Goal: Task Accomplishment & Management: Manage account settings

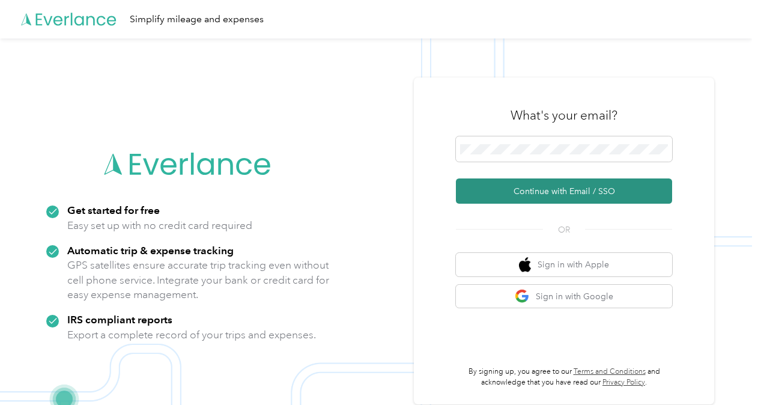
click at [549, 195] on button "Continue with Email / SSO" at bounding box center [564, 190] width 216 height 25
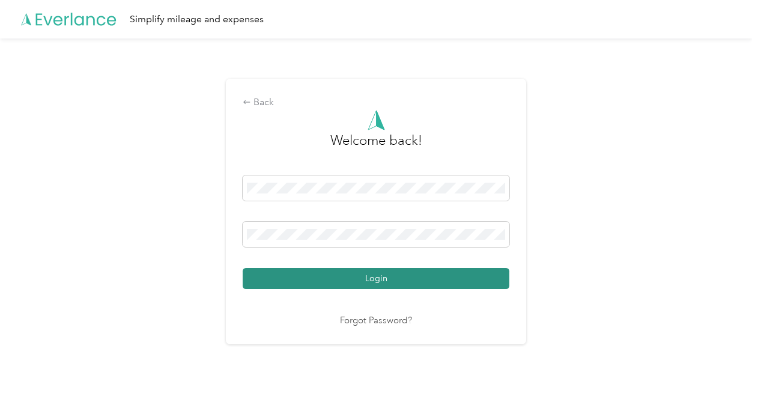
click at [372, 281] on button "Login" at bounding box center [376, 278] width 267 height 21
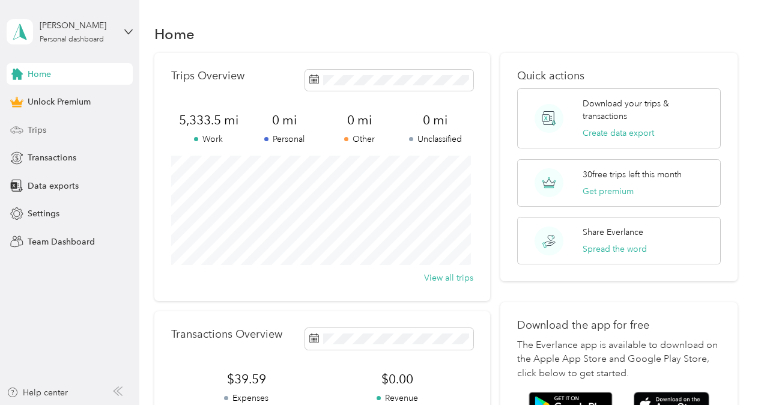
click at [28, 124] on span "Trips" at bounding box center [37, 130] width 19 height 13
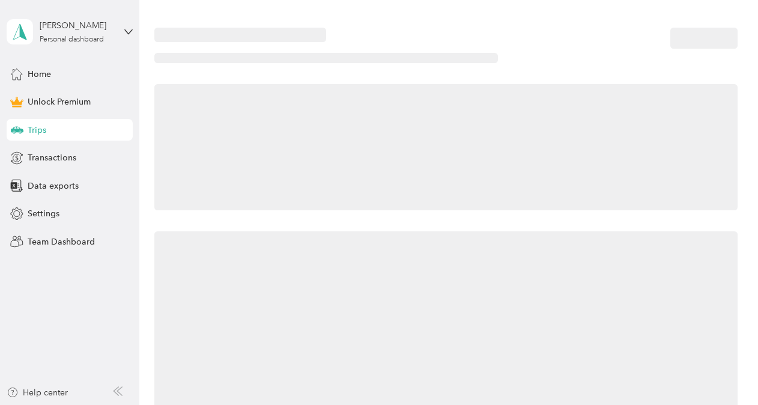
click at [28, 124] on span "Trips" at bounding box center [37, 130] width 19 height 13
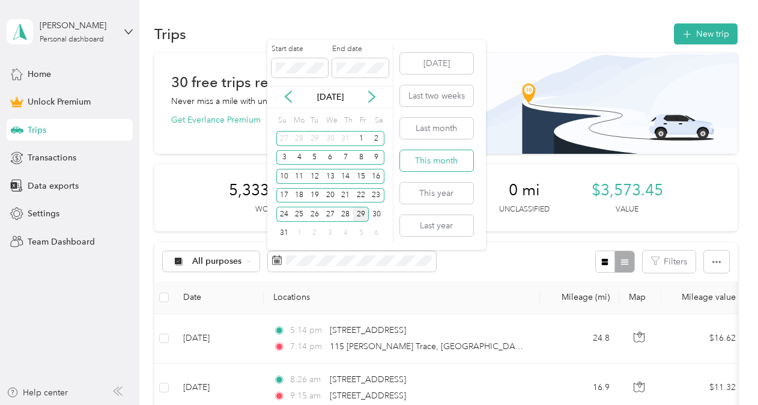
click at [443, 165] on button "This month" at bounding box center [436, 160] width 73 height 21
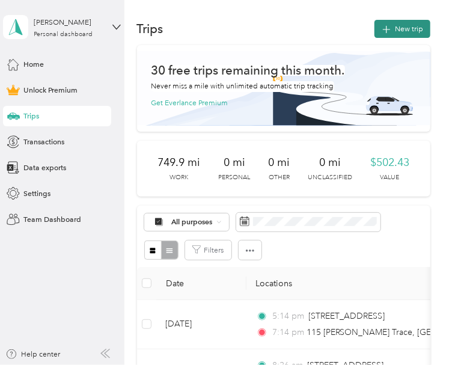
click at [397, 31] on button "New trip" at bounding box center [402, 29] width 56 height 18
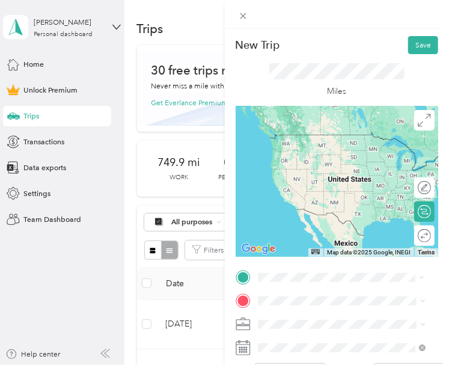
click at [294, 156] on span "[STREET_ADDRESS][US_STATE]" at bounding box center [331, 151] width 105 height 9
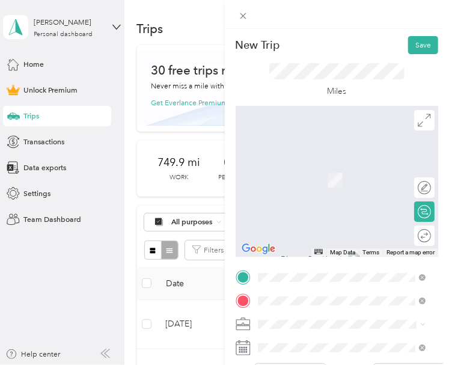
click at [314, 181] on span "[STREET_ADDRESS][PERSON_NAME][US_STATE]" at bounding box center [350, 179] width 143 height 18
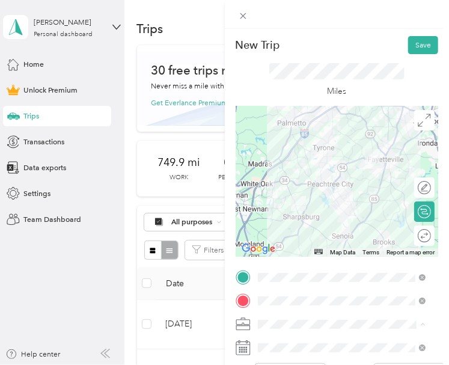
click at [295, 216] on div "Consultant" at bounding box center [341, 215] width 160 height 11
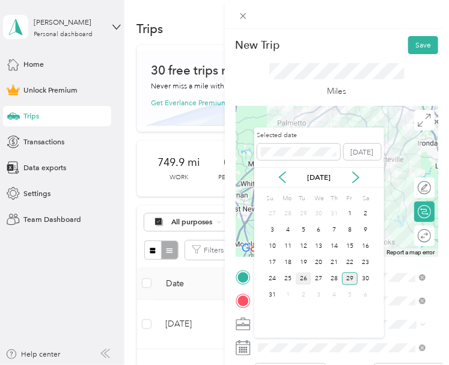
click at [300, 278] on div "26" at bounding box center [304, 278] width 16 height 13
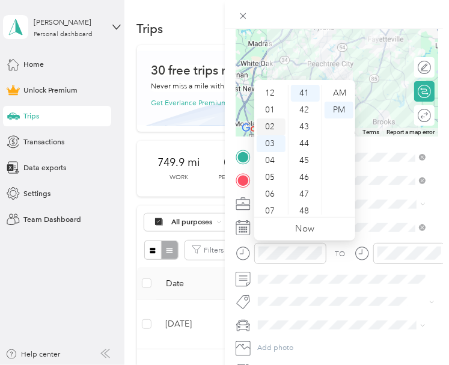
click at [272, 129] on div "02" at bounding box center [271, 126] width 29 height 17
click at [268, 94] on div "12" at bounding box center [271, 93] width 29 height 17
click at [340, 109] on div "PM" at bounding box center [338, 110] width 29 height 17
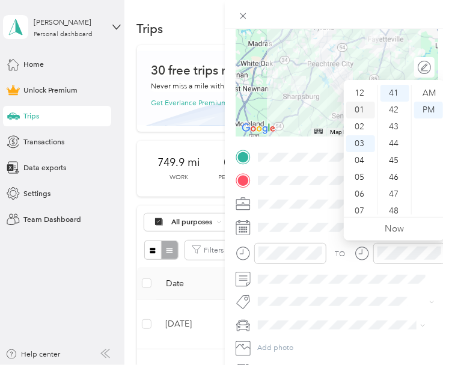
click at [355, 110] on div "01" at bounding box center [360, 110] width 29 height 17
click at [424, 113] on div "PM" at bounding box center [428, 110] width 29 height 17
click at [348, 336] on div "TO Add photo" at bounding box center [336, 264] width 203 height 230
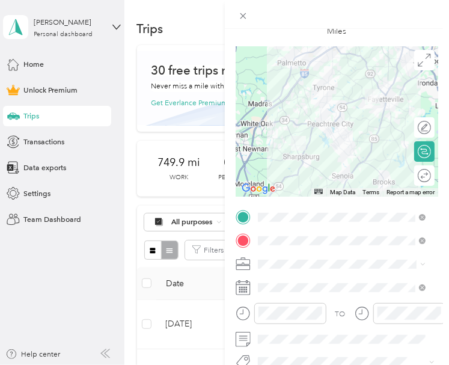
scroll to position [0, 0]
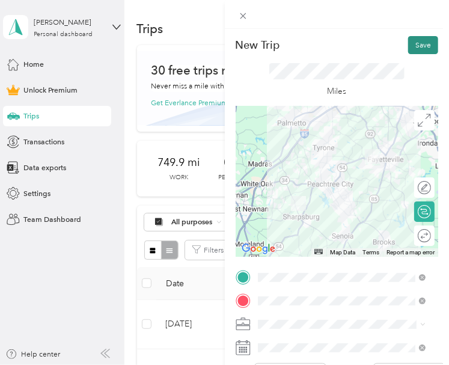
click at [410, 42] on button "Save" at bounding box center [423, 45] width 30 height 18
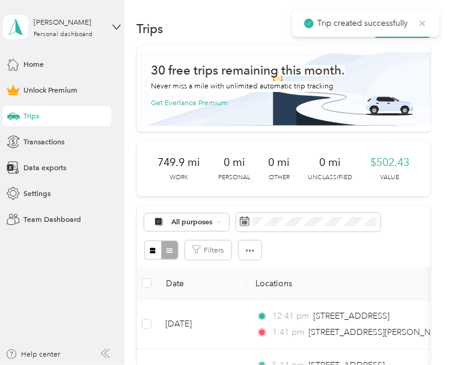
click at [424, 22] on icon at bounding box center [422, 22] width 5 height 5
click at [412, 27] on button "New trip" at bounding box center [402, 29] width 56 height 18
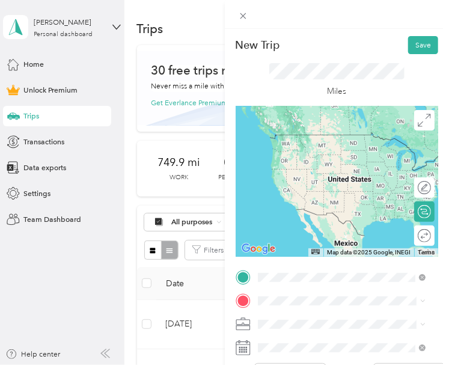
click at [318, 159] on span "[STREET_ADDRESS][PERSON_NAME][US_STATE]" at bounding box center [350, 156] width 143 height 18
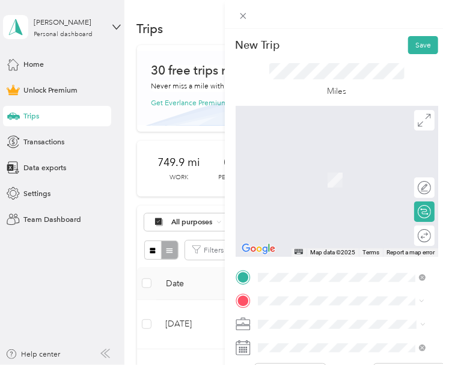
click at [333, 179] on span "[STREET_ADDRESS][US_STATE]" at bounding box center [331, 174] width 105 height 9
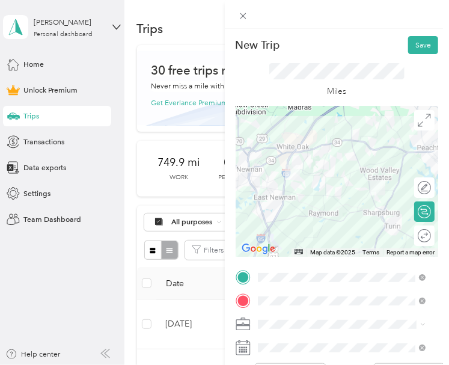
click at [281, 216] on span "Consultant" at bounding box center [278, 212] width 35 height 9
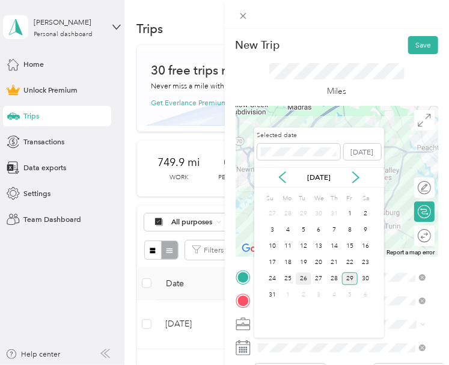
click at [306, 272] on div "26" at bounding box center [304, 278] width 16 height 13
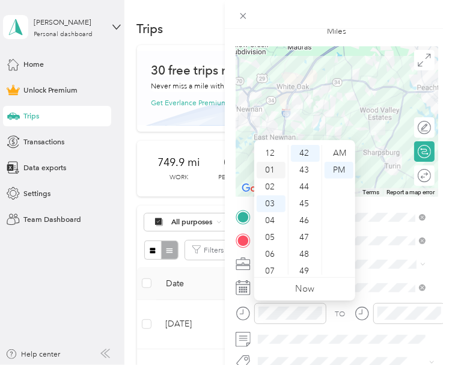
click at [269, 167] on div "01" at bounding box center [271, 170] width 29 height 17
click at [336, 164] on div "PM" at bounding box center [338, 170] width 29 height 17
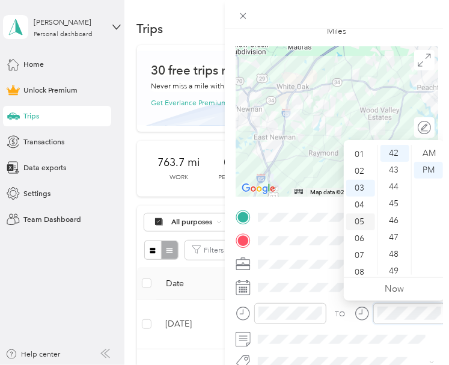
scroll to position [0, 0]
click at [362, 188] on div "02" at bounding box center [360, 186] width 29 height 17
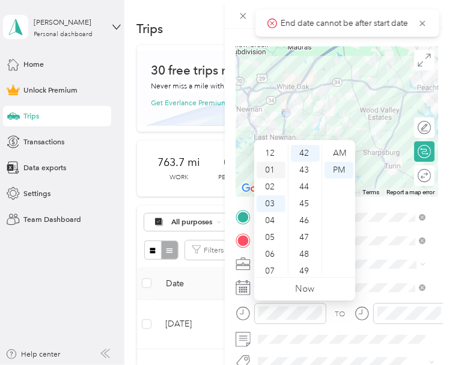
click at [267, 174] on div "01" at bounding box center [271, 170] width 29 height 17
click at [339, 168] on div "PM" at bounding box center [338, 170] width 29 height 17
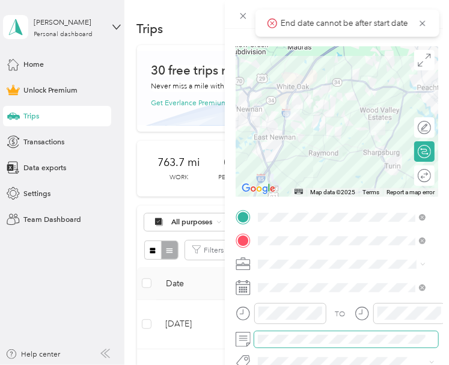
click at [333, 331] on span at bounding box center [346, 339] width 184 height 16
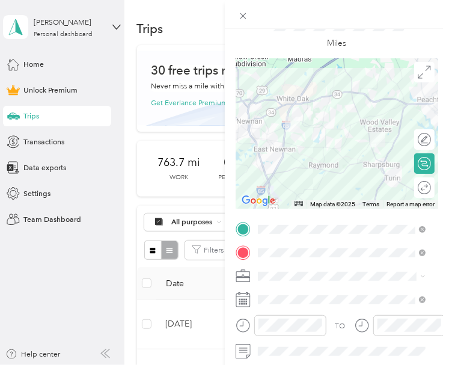
scroll to position [0, 0]
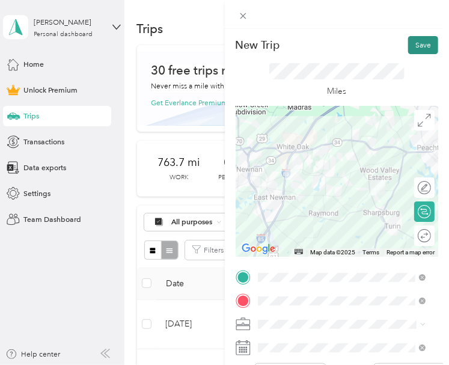
click at [416, 44] on button "Save" at bounding box center [423, 45] width 30 height 18
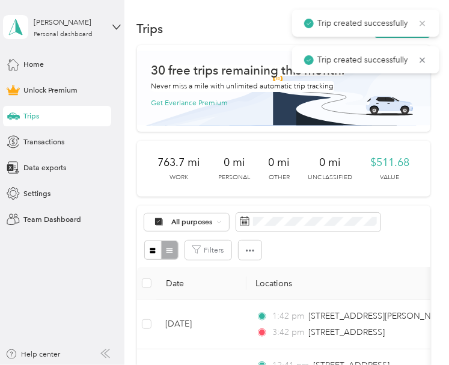
click at [425, 21] on icon at bounding box center [423, 23] width 10 height 11
click at [425, 23] on icon at bounding box center [423, 23] width 10 height 11
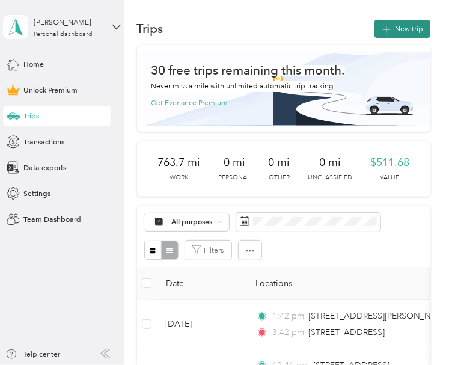
click at [419, 26] on button "New trip" at bounding box center [402, 29] width 56 height 18
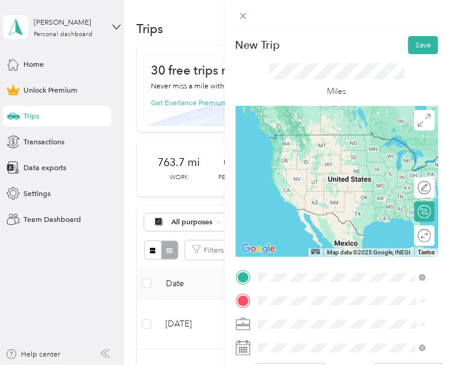
click at [329, 178] on span "[STREET_ADDRESS][US_STATE]" at bounding box center [331, 173] width 105 height 9
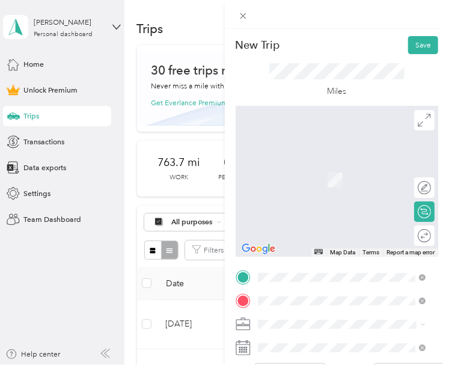
click at [330, 194] on span "[STREET_ADDRESS][PERSON_NAME][US_STATE]" at bounding box center [350, 190] width 143 height 18
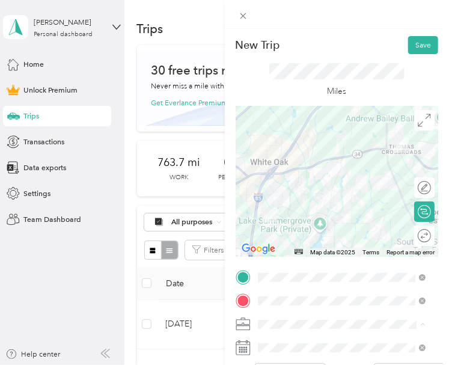
click at [292, 215] on div "Consultant" at bounding box center [341, 215] width 160 height 11
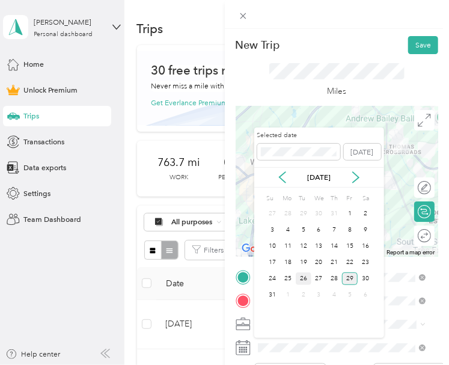
click at [299, 278] on div "26" at bounding box center [304, 278] width 16 height 13
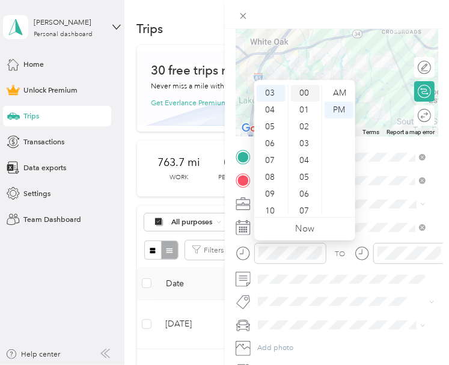
click at [308, 93] on div "00" at bounding box center [305, 93] width 29 height 17
click at [344, 112] on div "PM" at bounding box center [338, 110] width 29 height 17
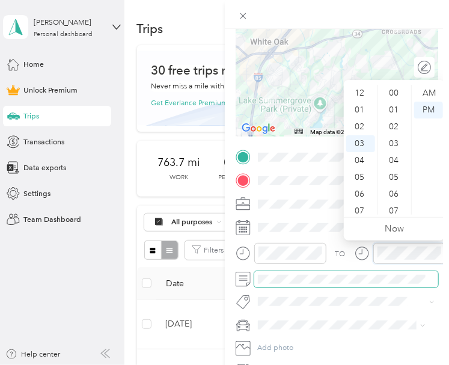
scroll to position [50, 0]
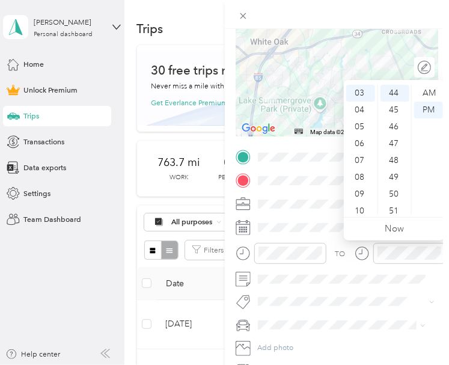
click at [352, 330] on span at bounding box center [346, 325] width 184 height 16
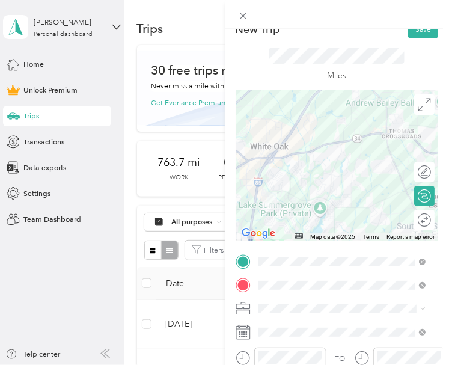
scroll to position [0, 0]
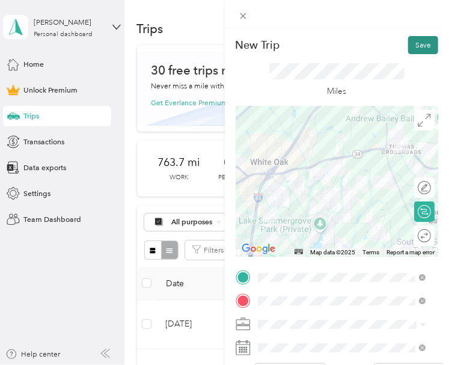
click at [418, 43] on button "Save" at bounding box center [423, 45] width 30 height 18
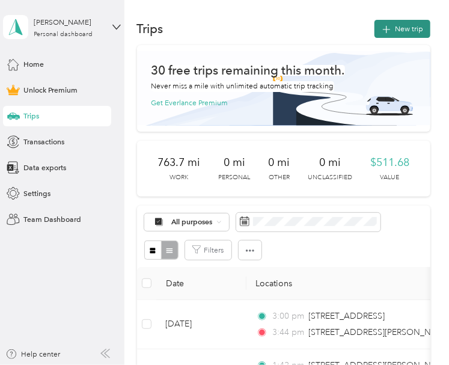
click at [408, 28] on button "New trip" at bounding box center [402, 29] width 56 height 18
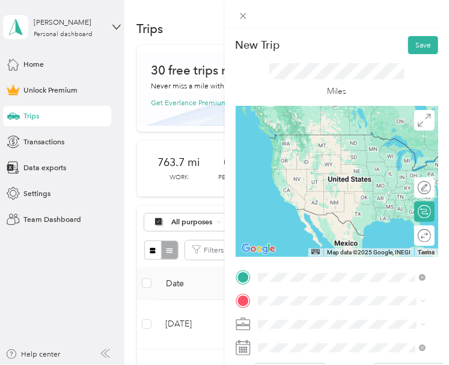
click at [348, 153] on span "[STREET_ADDRESS][PERSON_NAME][US_STATE]" at bounding box center [350, 156] width 143 height 18
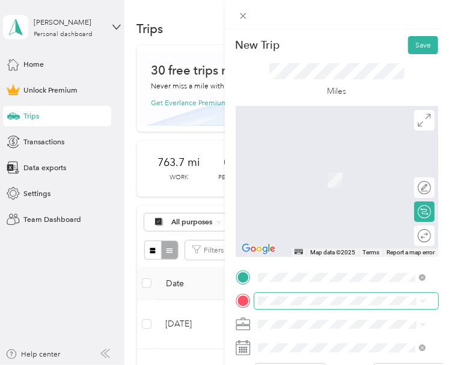
click at [284, 306] on span at bounding box center [346, 301] width 184 height 16
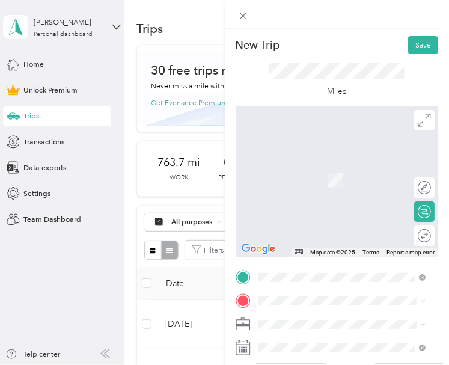
click at [321, 172] on span "[STREET_ADDRESS][PERSON_NAME][US_STATE]" at bounding box center [350, 177] width 143 height 18
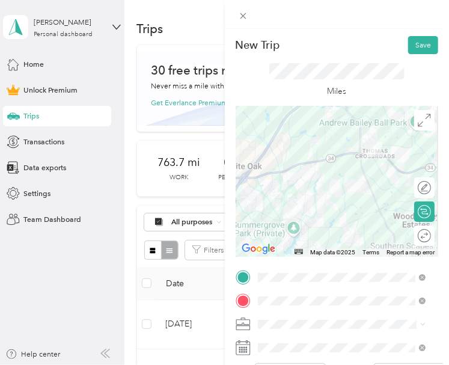
click at [287, 217] on li "Consultant" at bounding box center [341, 212] width 175 height 18
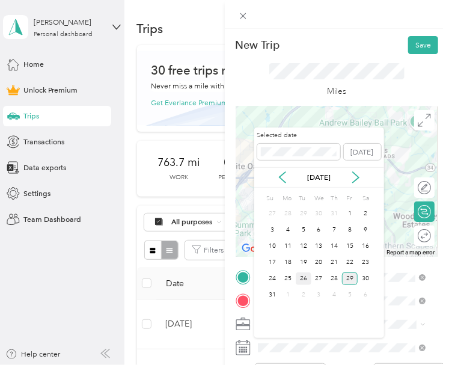
click at [302, 278] on div "26" at bounding box center [304, 278] width 16 height 13
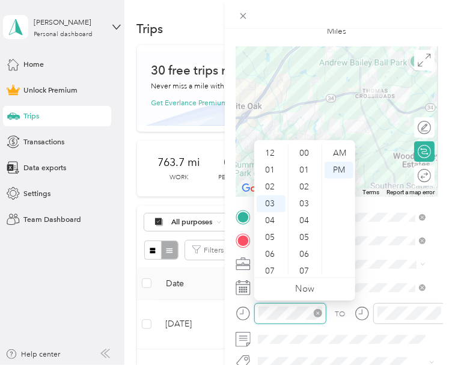
scroll to position [50, 0]
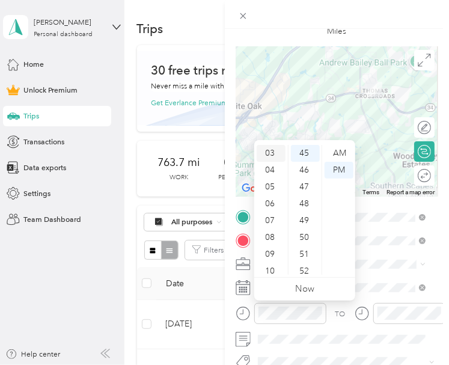
click at [270, 160] on div "03" at bounding box center [271, 153] width 29 height 17
click at [273, 170] on div "04" at bounding box center [271, 170] width 29 height 17
click at [309, 152] on div "00" at bounding box center [305, 153] width 29 height 17
click at [337, 172] on div "PM" at bounding box center [338, 170] width 29 height 17
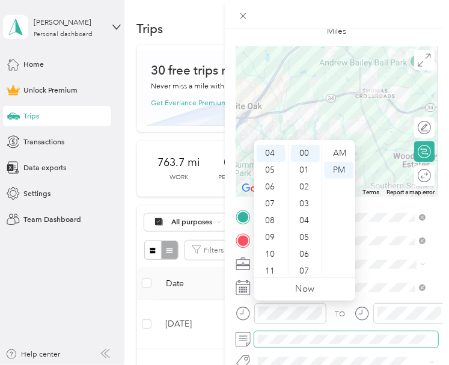
click at [338, 343] on span at bounding box center [346, 339] width 184 height 16
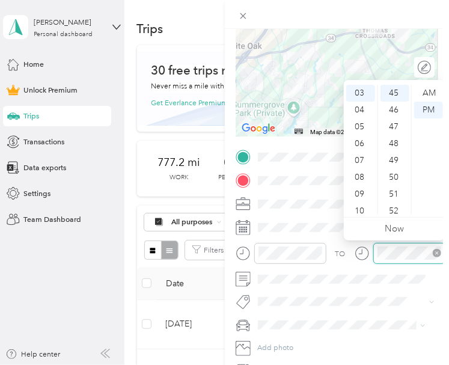
scroll to position [757, 0]
click at [366, 124] on div "05" at bounding box center [360, 126] width 29 height 17
click at [362, 90] on div "04" at bounding box center [360, 88] width 29 height 17
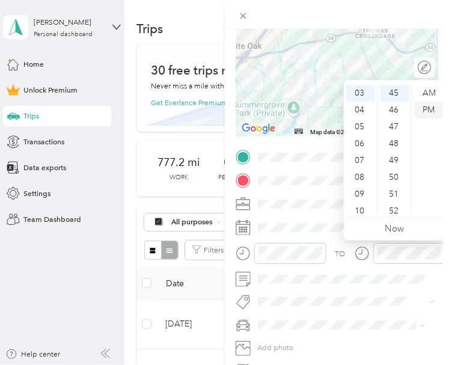
click at [425, 112] on div "PM" at bounding box center [428, 110] width 29 height 17
click at [362, 111] on div "04" at bounding box center [360, 110] width 29 height 17
click at [356, 311] on div "TO Add photo" at bounding box center [336, 264] width 203 height 230
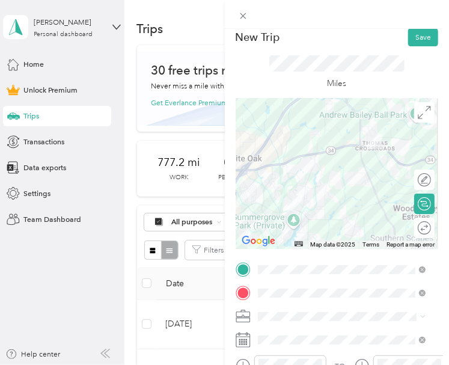
scroll to position [0, 0]
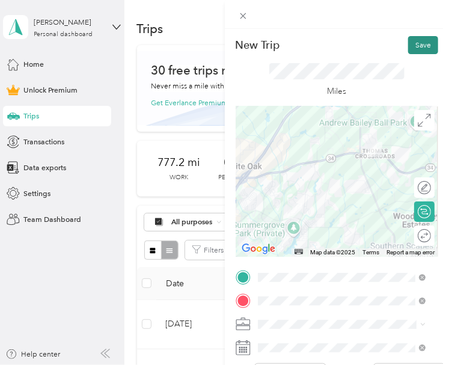
click at [413, 43] on button "Save" at bounding box center [423, 45] width 30 height 18
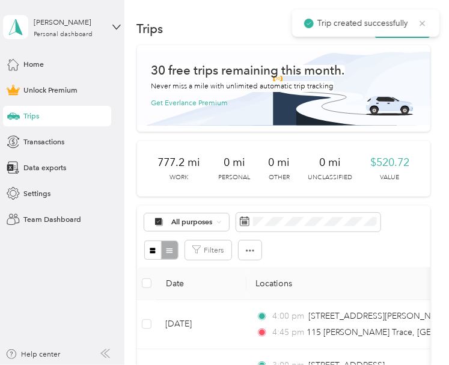
click at [424, 23] on icon at bounding box center [423, 23] width 10 height 11
click at [416, 28] on button "New trip" at bounding box center [402, 29] width 56 height 18
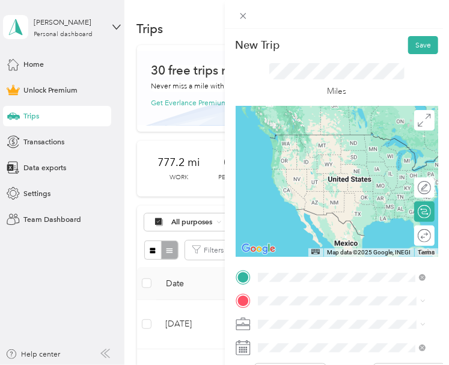
click at [311, 152] on span "[STREET_ADDRESS][PERSON_NAME][US_STATE]" at bounding box center [350, 156] width 143 height 18
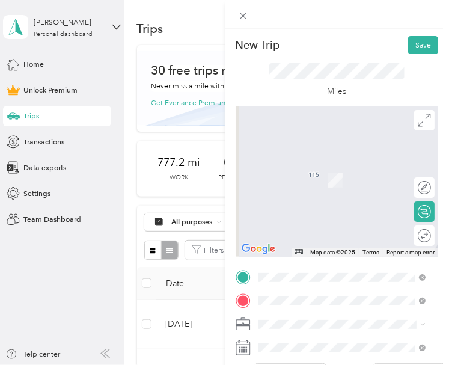
click at [312, 202] on span "[STREET_ADDRESS][US_STATE]" at bounding box center [331, 197] width 105 height 9
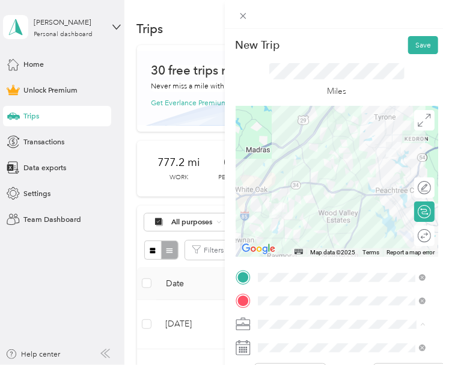
click at [281, 214] on span "Consultant" at bounding box center [278, 214] width 35 height 9
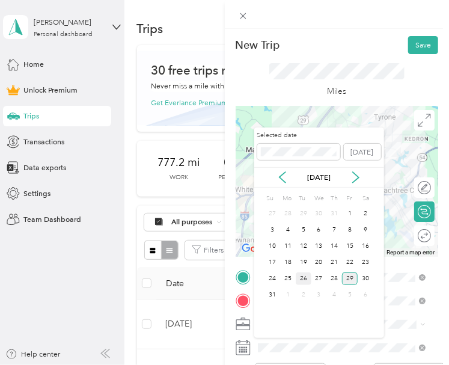
click at [304, 276] on div "26" at bounding box center [304, 278] width 16 height 13
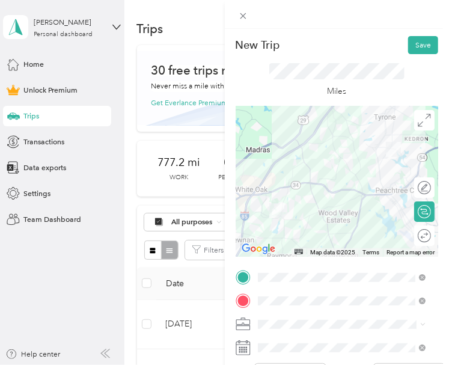
click at [304, 276] on div "26" at bounding box center [304, 278] width 16 height 13
click at [416, 45] on button "Save" at bounding box center [423, 45] width 30 height 18
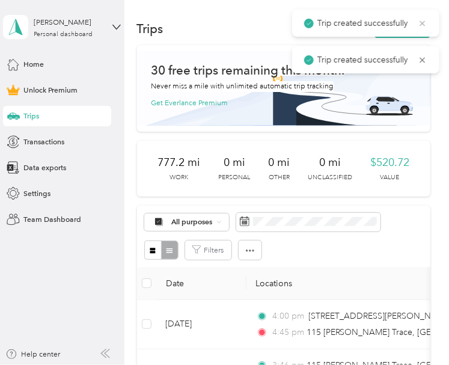
click at [424, 25] on icon at bounding box center [423, 23] width 10 height 11
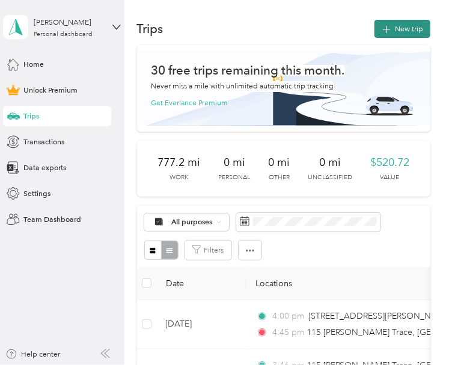
click at [398, 28] on button "New trip" at bounding box center [402, 29] width 56 height 18
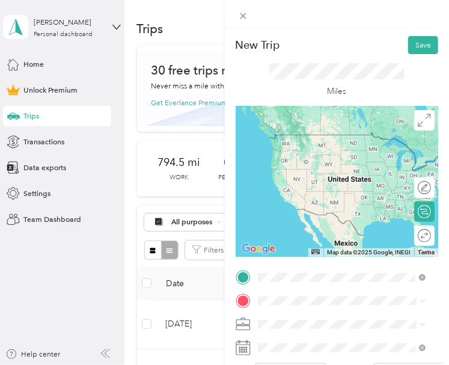
click at [300, 154] on span "[STREET_ADDRESS][US_STATE]" at bounding box center [331, 151] width 105 height 9
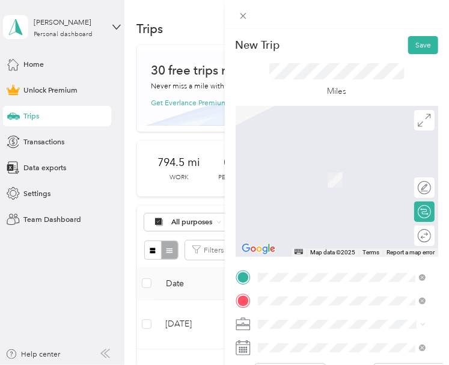
click at [330, 177] on span "[STREET_ADDRESS][US_STATE]" at bounding box center [331, 174] width 105 height 9
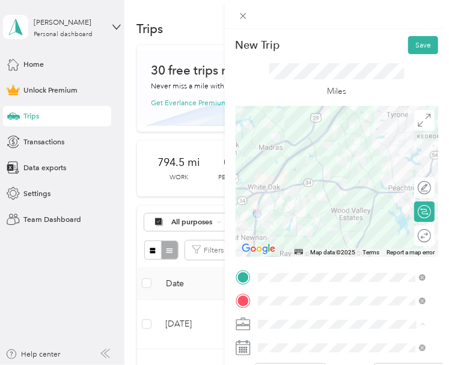
click at [284, 217] on li "Consultant" at bounding box center [341, 215] width 175 height 18
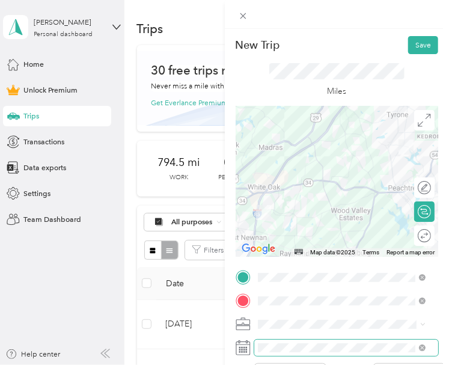
scroll to position [60, 0]
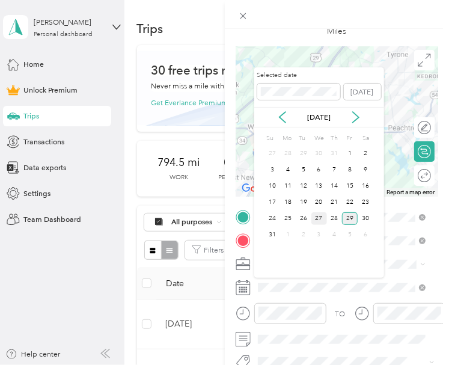
drag, startPoint x: 316, startPoint y: 214, endPoint x: 319, endPoint y: 269, distance: 54.2
click at [316, 214] on div "27" at bounding box center [319, 218] width 16 height 13
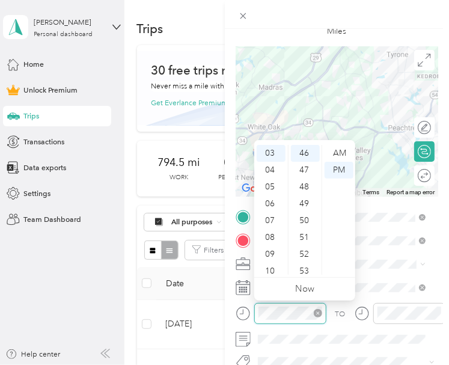
scroll to position [774, 0]
click at [268, 236] on div "08" at bounding box center [271, 237] width 29 height 17
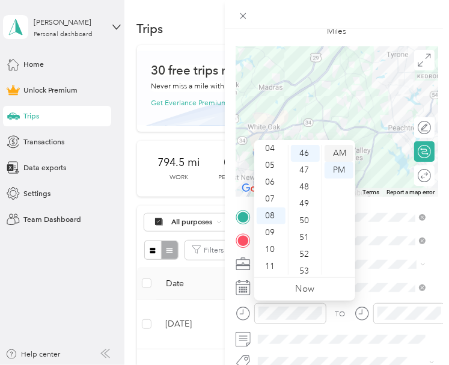
click at [332, 157] on div "AM" at bounding box center [338, 153] width 29 height 17
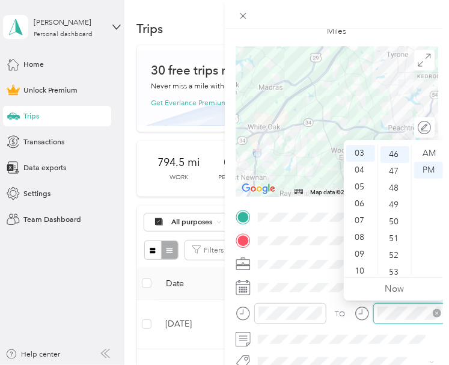
scroll to position [774, 0]
click at [360, 238] on div "08" at bounding box center [360, 237] width 29 height 17
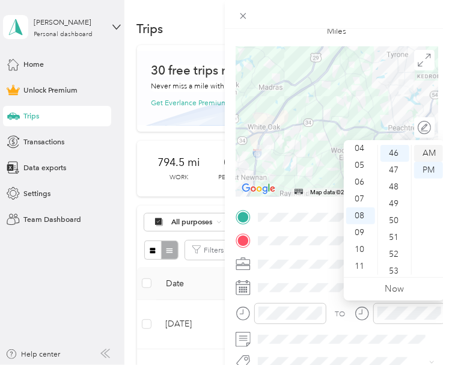
click at [428, 152] on div "AM" at bounding box center [428, 153] width 29 height 17
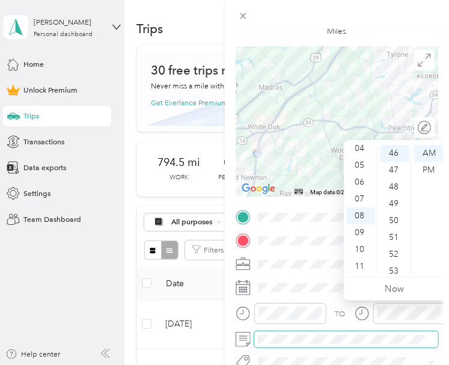
click at [360, 331] on span at bounding box center [346, 339] width 184 height 16
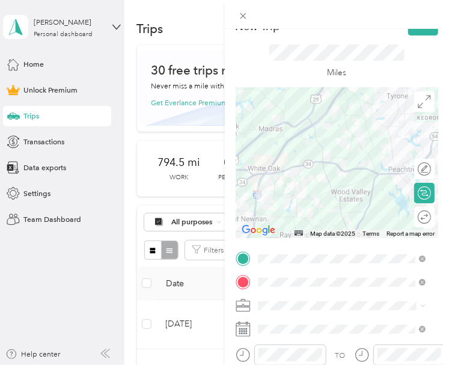
scroll to position [0, 0]
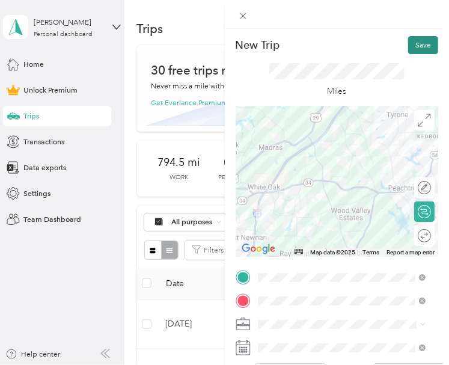
click at [413, 45] on button "Save" at bounding box center [423, 45] width 30 height 18
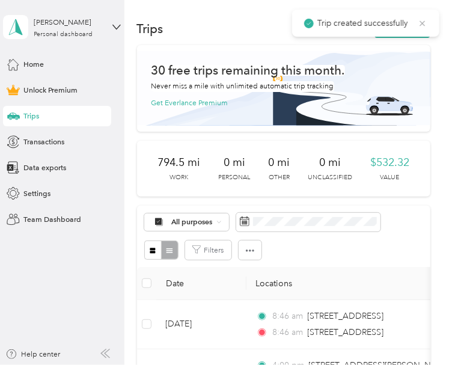
click at [424, 21] on icon at bounding box center [423, 23] width 10 height 11
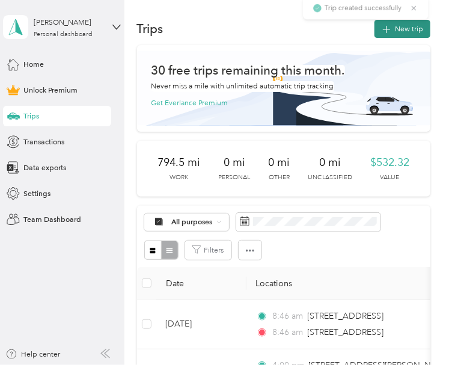
click at [406, 30] on button "New trip" at bounding box center [402, 29] width 56 height 18
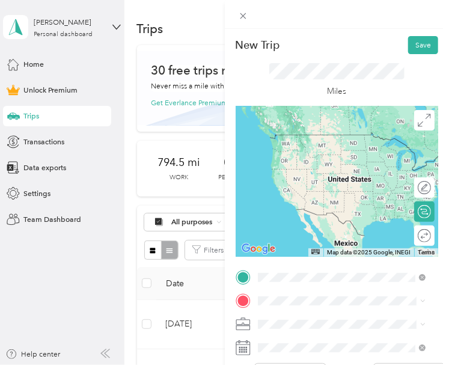
click at [354, 154] on span "[STREET_ADDRESS][US_STATE]" at bounding box center [331, 151] width 105 height 9
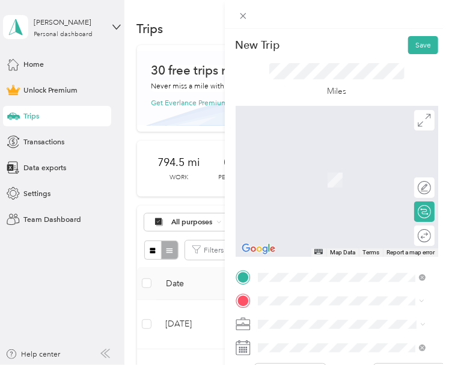
drag, startPoint x: 329, startPoint y: 178, endPoint x: 326, endPoint y: 187, distance: 9.2
click at [328, 178] on span "[STREET_ADDRESS][PERSON_NAME][US_STATE]" at bounding box center [350, 179] width 143 height 18
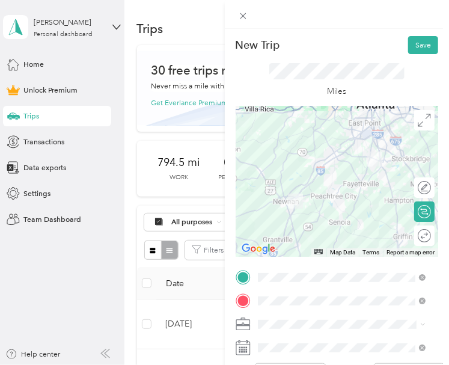
click at [277, 217] on li "Consultant" at bounding box center [341, 215] width 175 height 18
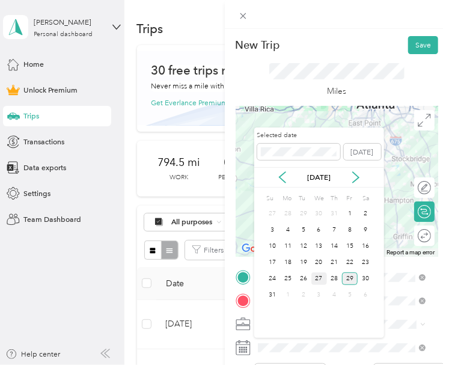
click at [316, 276] on div "27" at bounding box center [319, 278] width 16 height 13
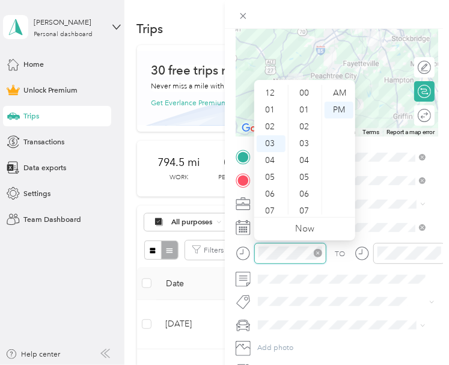
scroll to position [50, 0]
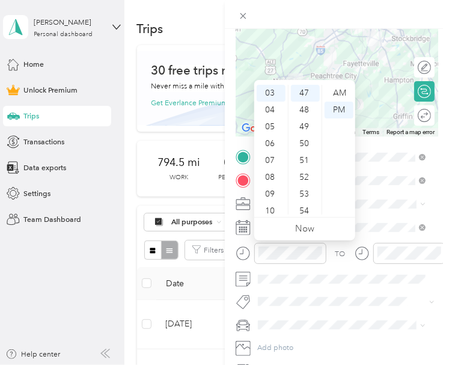
click at [275, 213] on div "10" at bounding box center [271, 210] width 29 height 17
click at [335, 91] on div "AM" at bounding box center [338, 93] width 29 height 17
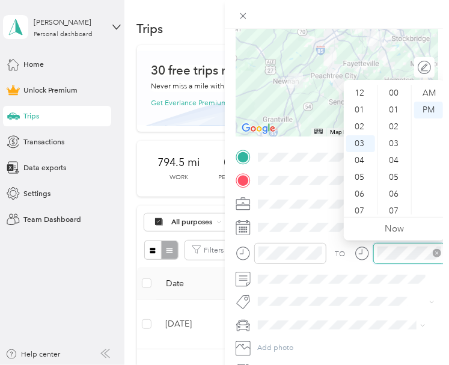
scroll to position [791, 0]
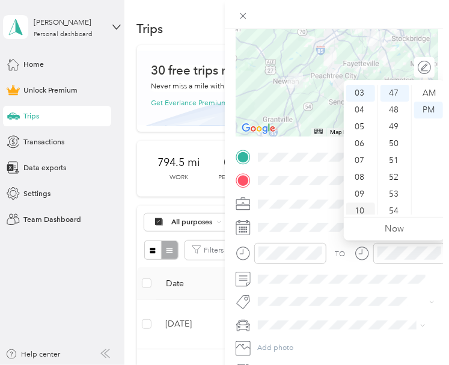
click at [361, 205] on div "10" at bounding box center [360, 210] width 29 height 17
click at [361, 205] on div "11" at bounding box center [360, 206] width 29 height 17
drag, startPoint x: 361, startPoint y: 205, endPoint x: 423, endPoint y: 96, distance: 125.6
click at [423, 96] on div "AM" at bounding box center [428, 93] width 29 height 17
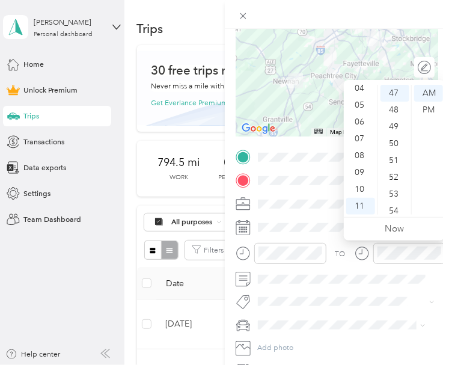
click at [350, 312] on div "TO Add photo" at bounding box center [336, 264] width 203 height 230
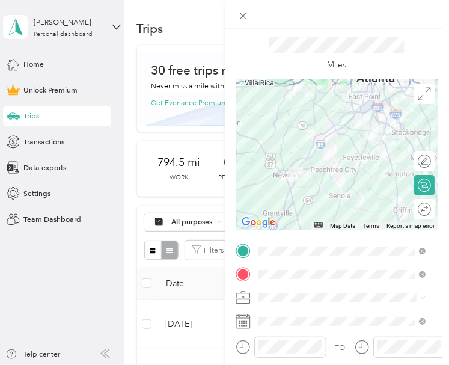
scroll to position [0, 0]
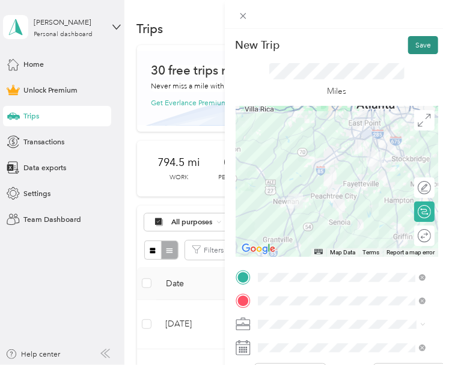
click at [410, 47] on button "Save" at bounding box center [423, 45] width 30 height 18
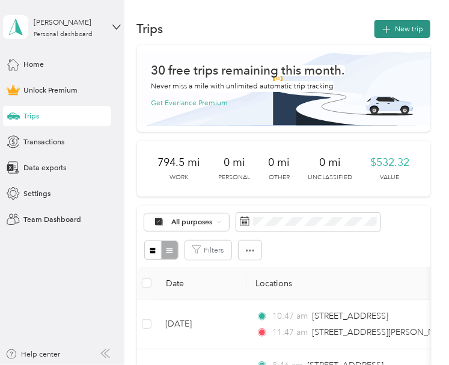
click at [418, 25] on button "New trip" at bounding box center [402, 29] width 56 height 18
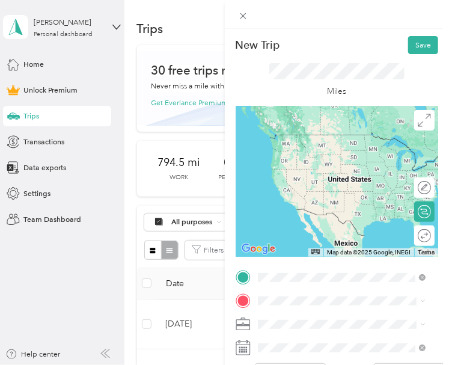
click at [290, 156] on span "[STREET_ADDRESS][PERSON_NAME][US_STATE]" at bounding box center [350, 156] width 143 height 18
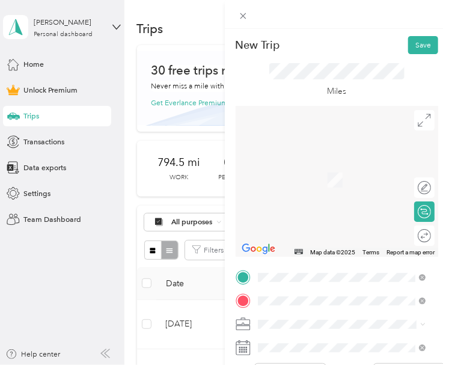
click at [332, 216] on span "[STREET_ADDRESS][US_STATE]" at bounding box center [331, 214] width 105 height 9
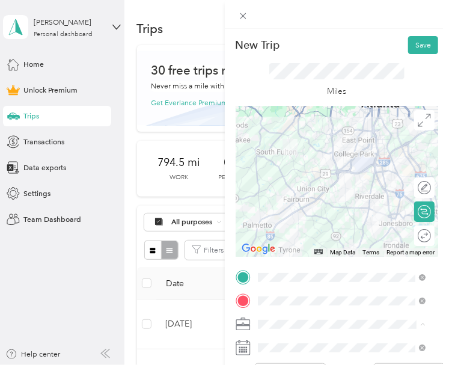
click at [280, 213] on span "Consultant" at bounding box center [278, 214] width 35 height 9
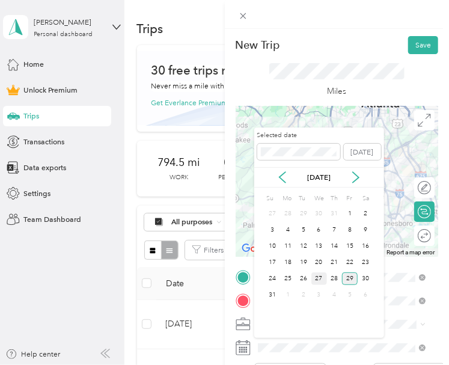
click at [317, 275] on div "27" at bounding box center [319, 278] width 16 height 13
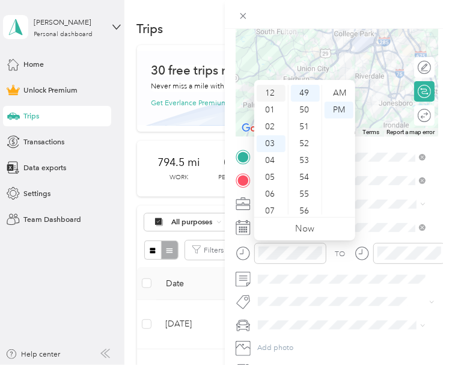
click at [272, 91] on div "12" at bounding box center [271, 93] width 29 height 17
click at [342, 109] on div "PM" at bounding box center [338, 110] width 29 height 17
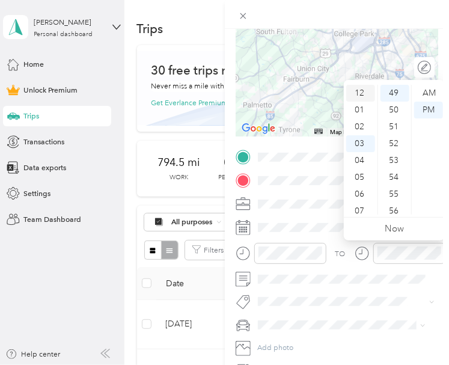
drag, startPoint x: 359, startPoint y: 87, endPoint x: 365, endPoint y: 89, distance: 6.3
click at [359, 88] on div "12" at bounding box center [360, 93] width 29 height 17
click at [427, 109] on div "PM" at bounding box center [428, 110] width 29 height 17
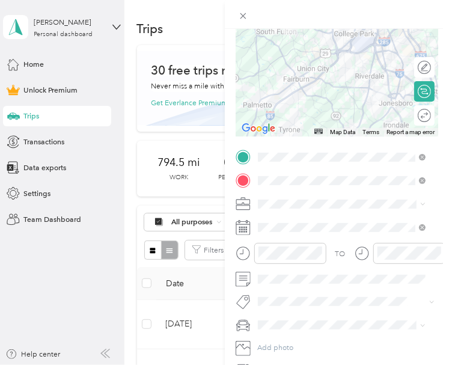
click at [354, 309] on div "TO Add photo" at bounding box center [336, 264] width 203 height 230
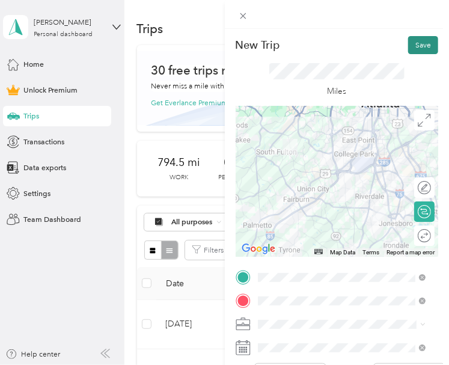
click at [416, 45] on button "Save" at bounding box center [423, 45] width 30 height 18
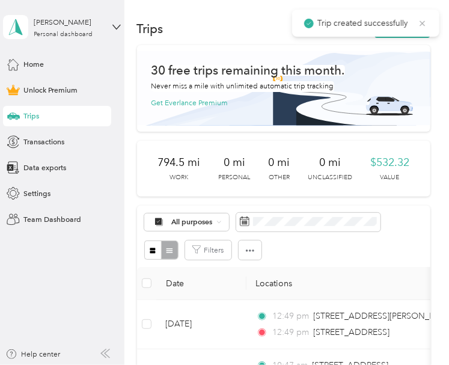
click at [423, 23] on g at bounding box center [422, 22] width 5 height 5
click at [415, 23] on button "New trip" at bounding box center [402, 29] width 56 height 18
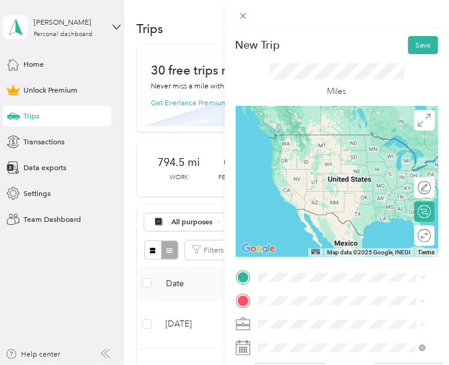
click at [354, 183] on span "[STREET_ADDRESS][US_STATE]" at bounding box center [331, 178] width 105 height 9
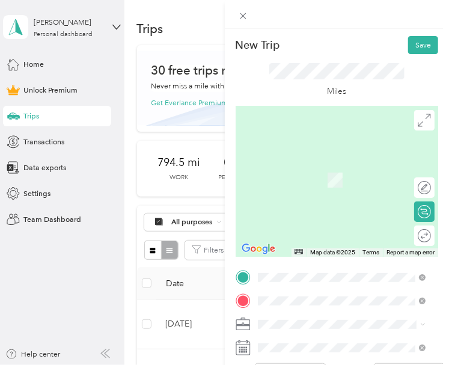
click at [356, 190] on span "[STREET_ADDRESS][US_STATE]" at bounding box center [331, 185] width 105 height 9
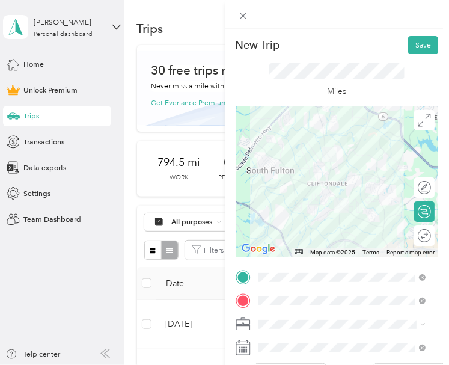
click at [279, 318] on span at bounding box center [346, 324] width 184 height 16
click at [280, 215] on div "Consultant" at bounding box center [341, 213] width 160 height 11
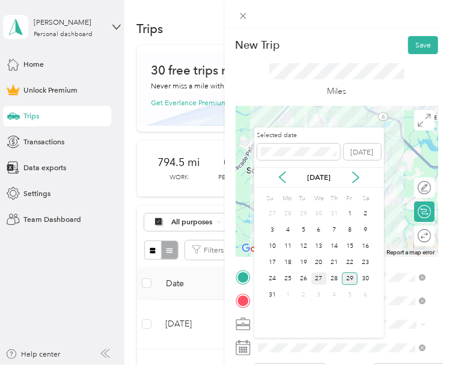
click at [324, 276] on div "27" at bounding box center [319, 278] width 16 height 13
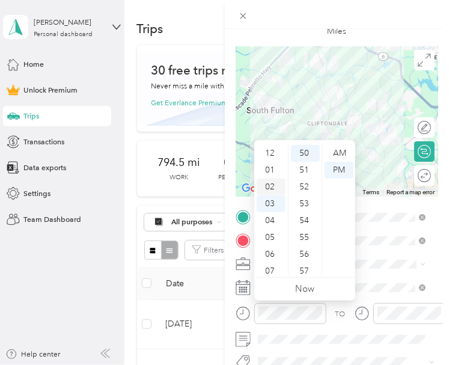
click at [269, 186] on div "02" at bounding box center [271, 186] width 29 height 17
click at [340, 168] on div "PM" at bounding box center [338, 170] width 29 height 17
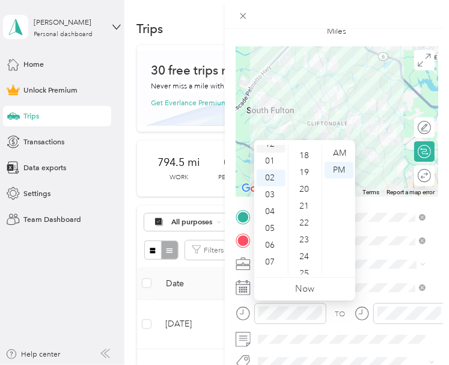
scroll to position [0, 0]
click at [273, 169] on div "01" at bounding box center [271, 170] width 29 height 17
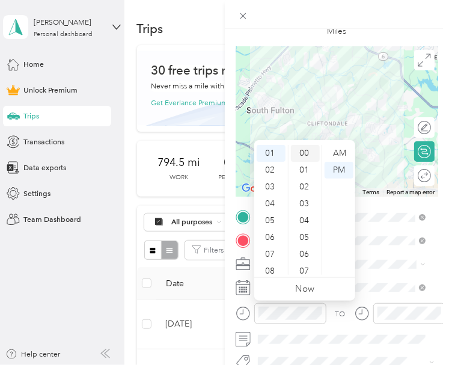
click at [304, 153] on div "00" at bounding box center [305, 153] width 29 height 17
click at [336, 169] on div "PM" at bounding box center [338, 170] width 29 height 17
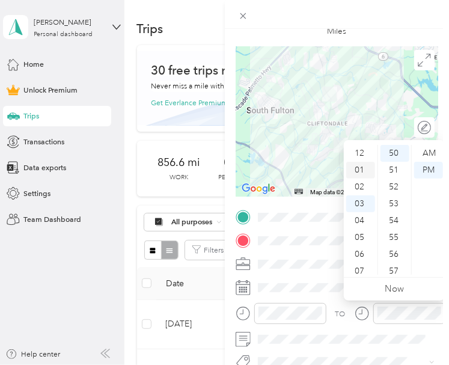
click at [359, 165] on div "01" at bounding box center [360, 170] width 29 height 17
click at [360, 166] on div "01" at bounding box center [360, 170] width 29 height 17
click at [426, 168] on div "PM" at bounding box center [428, 170] width 29 height 17
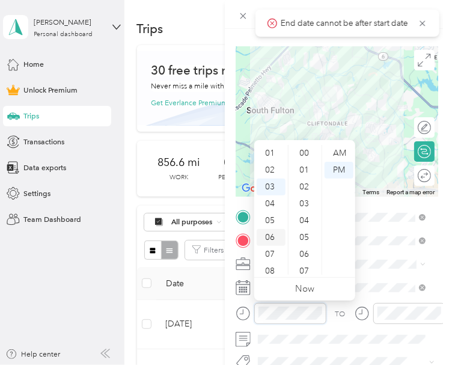
scroll to position [0, 0]
click at [270, 173] on div "01" at bounding box center [271, 170] width 29 height 17
click at [336, 172] on div "PM" at bounding box center [338, 170] width 29 height 17
click at [334, 327] on div "TO" at bounding box center [336, 317] width 203 height 28
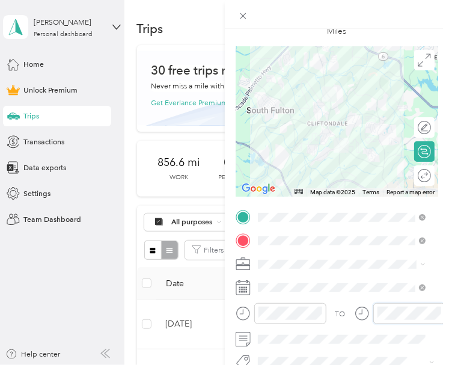
scroll to position [0, 0]
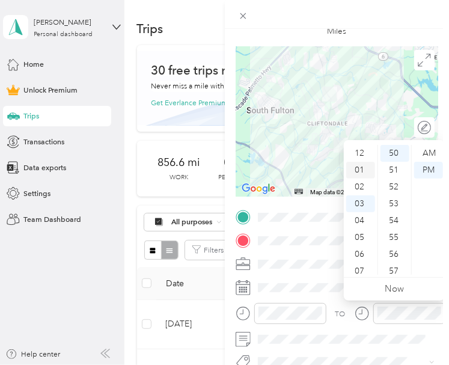
click at [356, 163] on div "01" at bounding box center [360, 170] width 29 height 17
click at [427, 168] on div "PM" at bounding box center [428, 170] width 29 height 17
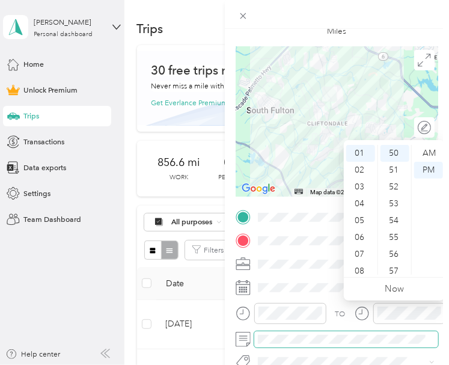
click at [342, 346] on div "TO Add photo" at bounding box center [336, 324] width 203 height 230
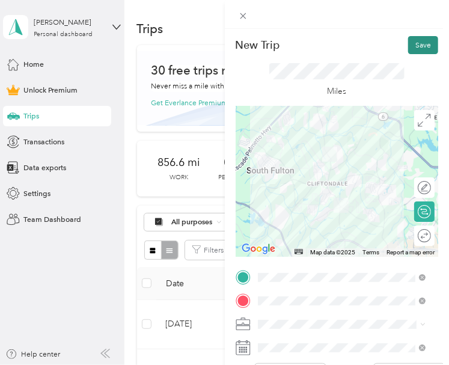
click at [416, 48] on button "Save" at bounding box center [423, 45] width 30 height 18
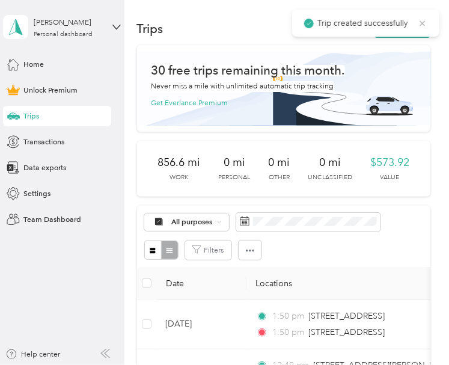
click at [421, 23] on icon at bounding box center [423, 23] width 10 height 11
click at [407, 32] on button "New trip" at bounding box center [402, 29] width 56 height 18
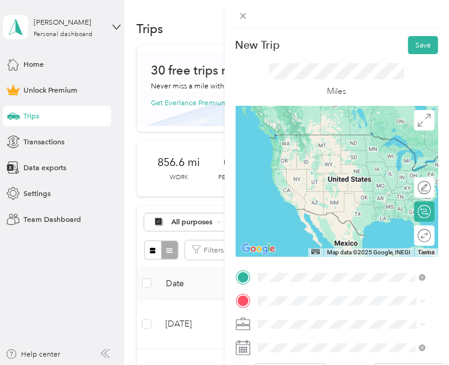
click at [331, 148] on span "[STREET_ADDRESS][US_STATE]" at bounding box center [331, 151] width 105 height 9
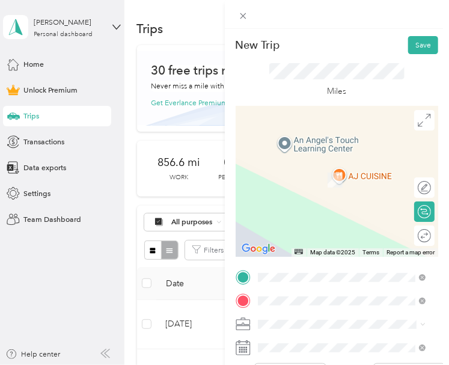
click at [326, 190] on span "[STREET_ADDRESS][US_STATE]" at bounding box center [331, 185] width 105 height 9
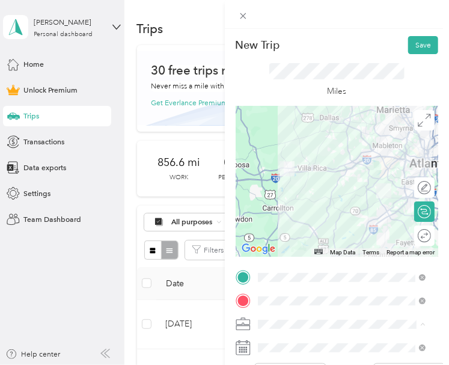
click at [283, 211] on span "Consultant" at bounding box center [278, 214] width 35 height 9
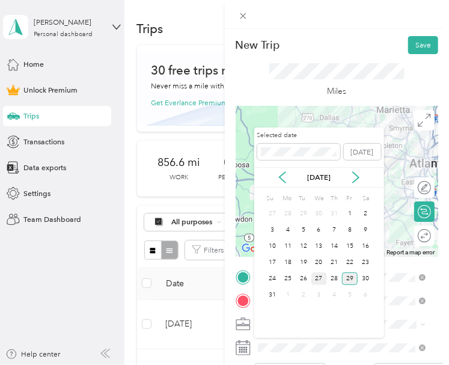
click at [317, 275] on div "27" at bounding box center [319, 278] width 16 height 13
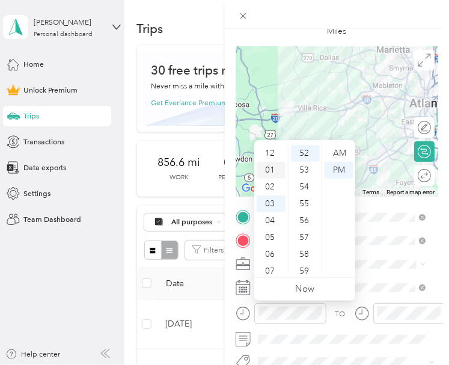
click at [271, 169] on div "01" at bounding box center [271, 170] width 29 height 17
click at [338, 166] on div "PM" at bounding box center [338, 170] width 29 height 17
click at [274, 168] on div "01" at bounding box center [271, 170] width 29 height 17
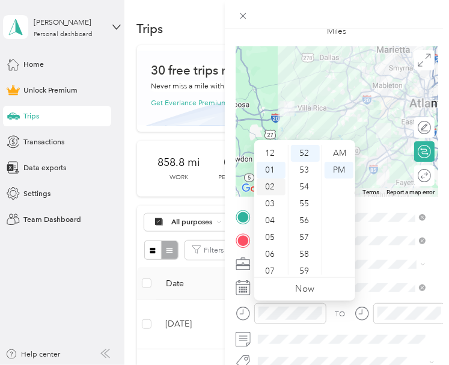
scroll to position [17, 0]
click at [340, 168] on div "PM" at bounding box center [338, 170] width 29 height 17
click at [269, 165] on div "01" at bounding box center [271, 170] width 29 height 17
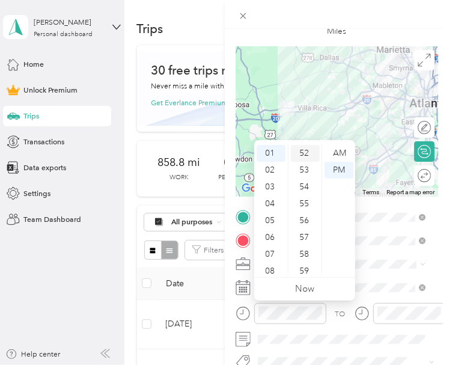
click at [306, 149] on div "52" at bounding box center [305, 153] width 29 height 17
click at [334, 169] on div "PM" at bounding box center [338, 170] width 29 height 17
click at [366, 292] on span at bounding box center [346, 287] width 184 height 16
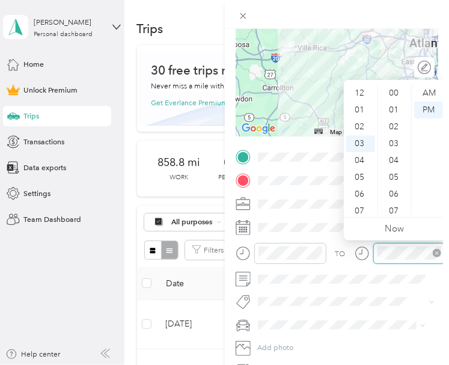
scroll to position [50, 0]
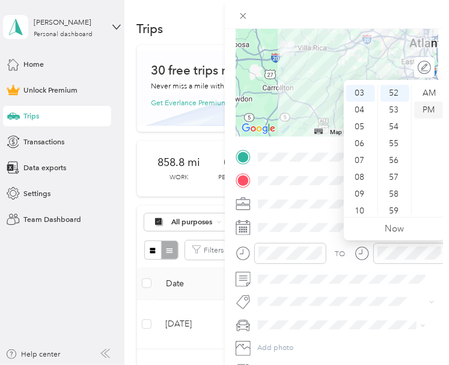
click at [429, 110] on div "PM" at bounding box center [428, 110] width 29 height 17
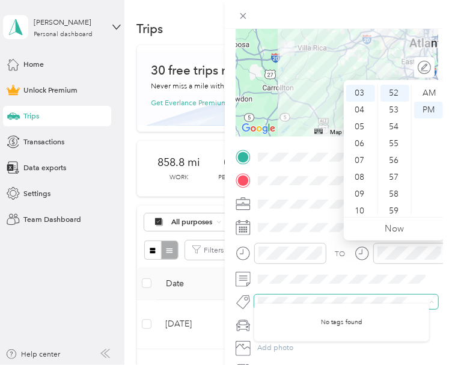
click at [354, 306] on span at bounding box center [337, 301] width 166 height 11
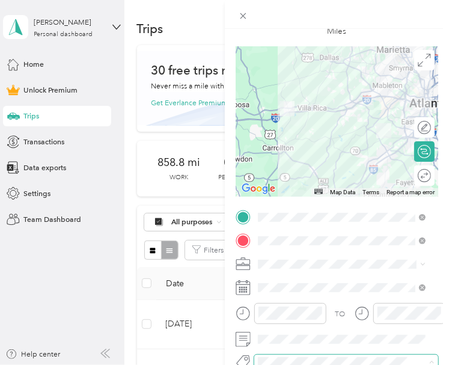
scroll to position [0, 0]
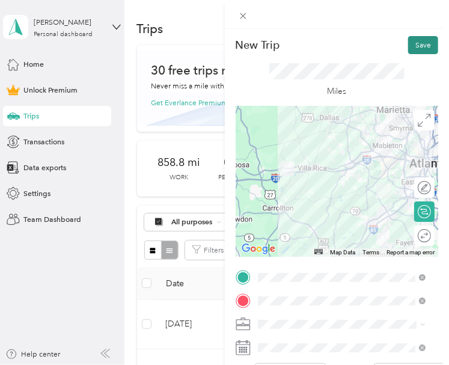
click at [409, 46] on button "Save" at bounding box center [423, 45] width 30 height 18
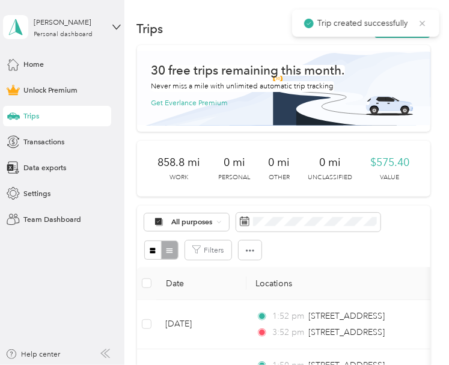
click at [422, 22] on icon at bounding box center [422, 22] width 5 height 5
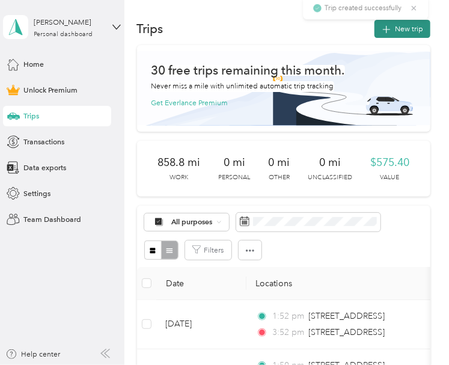
click at [405, 31] on button "New trip" at bounding box center [402, 29] width 56 height 18
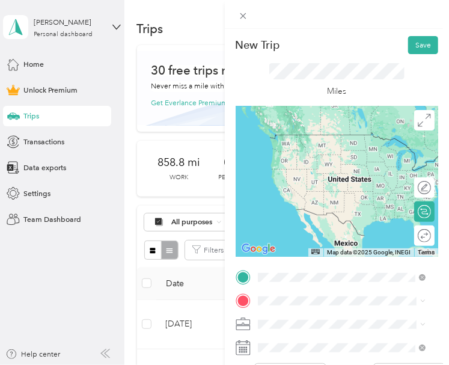
click at [320, 318] on span "[STREET_ADDRESS][US_STATE]" at bounding box center [331, 313] width 105 height 9
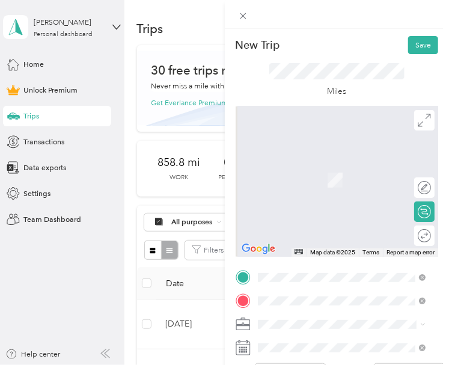
click at [333, 181] on span "[STREET_ADDRESS][US_STATE]" at bounding box center [331, 176] width 105 height 9
click at [333, 186] on li "[STREET_ADDRESS][US_STATE]" at bounding box center [341, 177] width 175 height 23
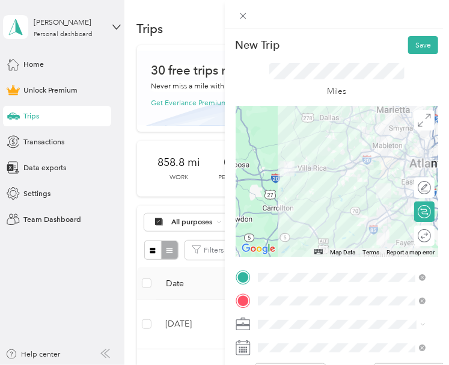
click at [275, 210] on span "Consultant" at bounding box center [278, 211] width 35 height 9
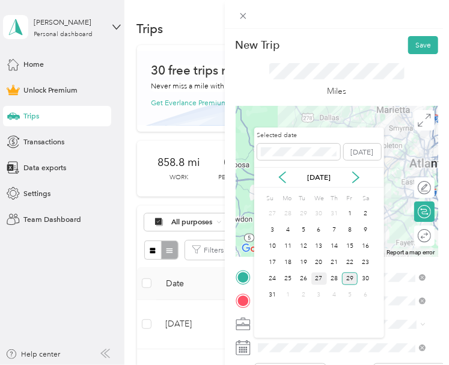
click at [321, 281] on div "27" at bounding box center [319, 278] width 16 height 13
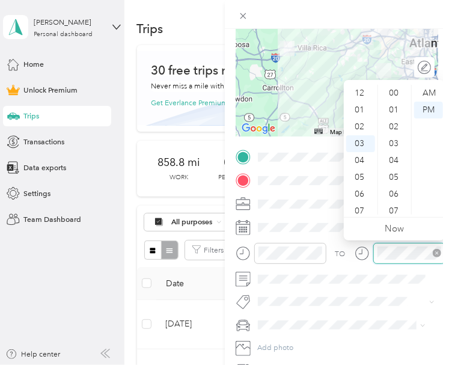
scroll to position [879, 0]
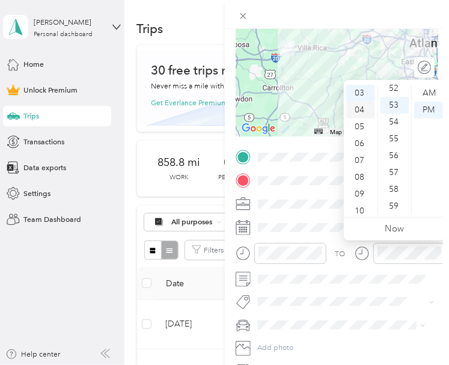
click at [360, 111] on div "04" at bounding box center [360, 110] width 29 height 17
click at [390, 198] on div "30" at bounding box center [394, 198] width 29 height 17
click at [427, 110] on div "PM" at bounding box center [428, 110] width 29 height 17
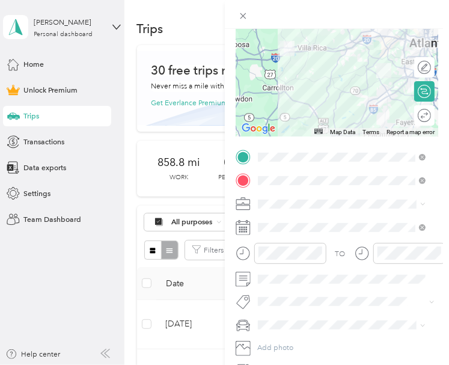
click at [347, 317] on span at bounding box center [346, 325] width 184 height 16
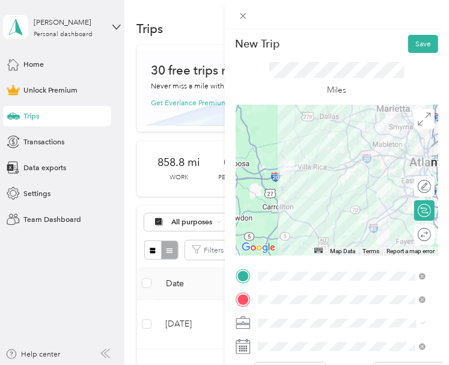
scroll to position [0, 0]
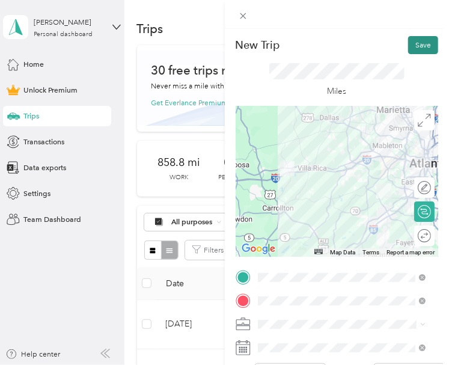
click at [416, 44] on button "Save" at bounding box center [423, 45] width 30 height 18
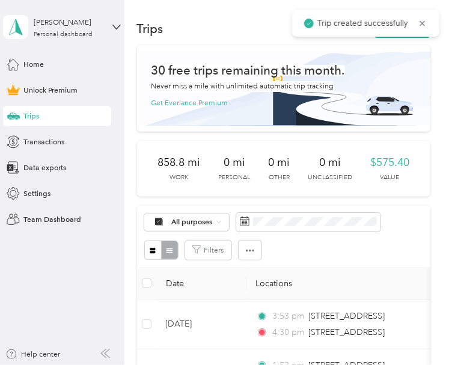
click at [417, 21] on span "Trip created successfully" at bounding box center [365, 23] width 123 height 13
click at [419, 21] on icon at bounding box center [423, 23] width 10 height 11
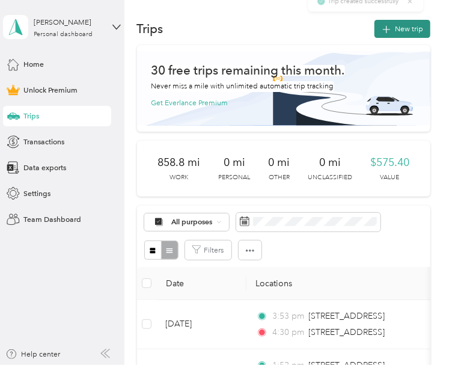
click at [417, 28] on button "New trip" at bounding box center [402, 29] width 56 height 18
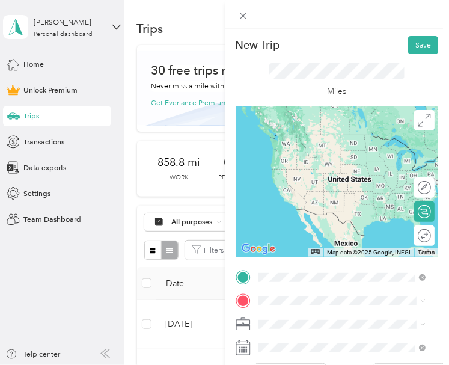
click at [322, 156] on span "[STREET_ADDRESS][US_STATE]" at bounding box center [331, 152] width 105 height 9
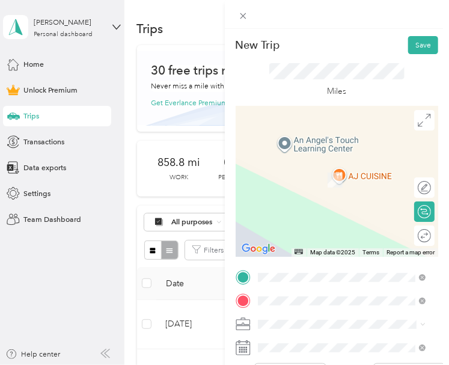
click at [321, 174] on span "[STREET_ADDRESS][US_STATE]" at bounding box center [331, 174] width 105 height 9
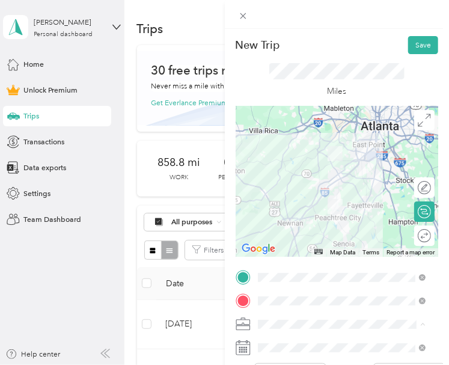
drag, startPoint x: 284, startPoint y: 329, endPoint x: 277, endPoint y: 217, distance: 111.9
click at [278, 216] on div "Consultant" at bounding box center [341, 215] width 160 height 11
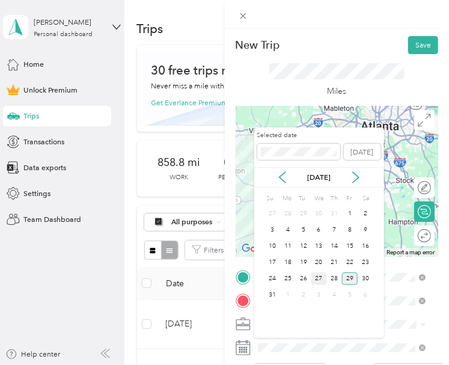
click at [319, 275] on div "27" at bounding box center [319, 278] width 16 height 13
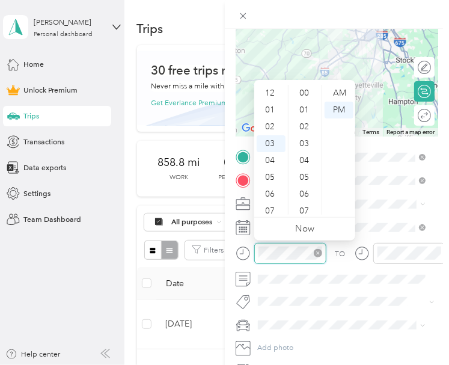
scroll to position [879, 0]
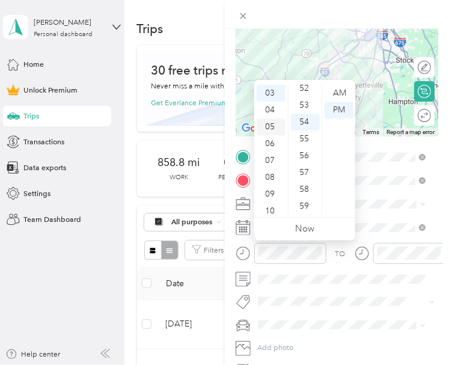
click at [269, 126] on div "05" at bounding box center [271, 126] width 29 height 17
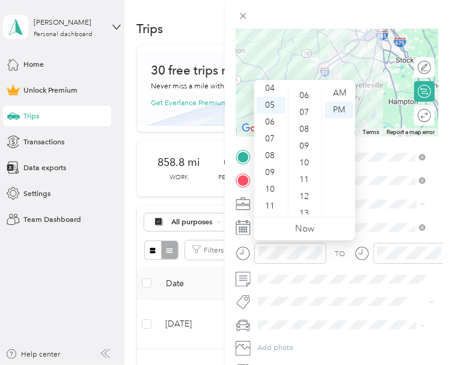
scroll to position [0, 0]
click at [302, 92] on div "00" at bounding box center [305, 93] width 29 height 17
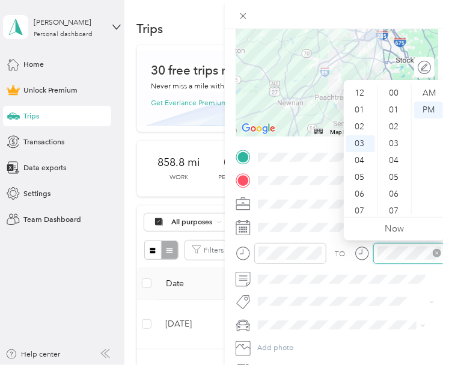
scroll to position [879, 0]
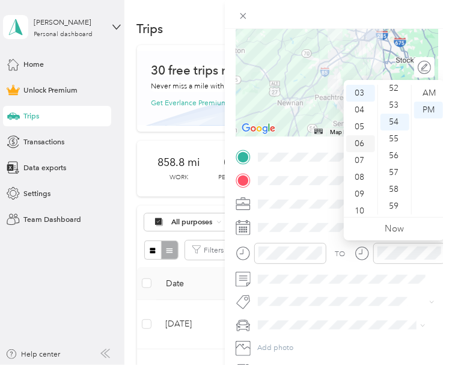
click at [360, 145] on div "06" at bounding box center [360, 143] width 29 height 17
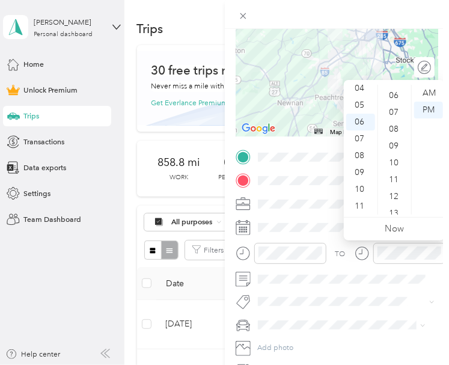
scroll to position [0, 0]
click at [363, 105] on div "05" at bounding box center [360, 105] width 29 height 17
click at [392, 184] on div "40" at bounding box center [394, 186] width 29 height 17
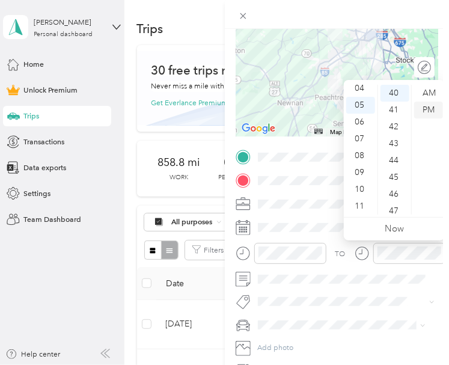
click at [429, 109] on div "PM" at bounding box center [428, 110] width 29 height 17
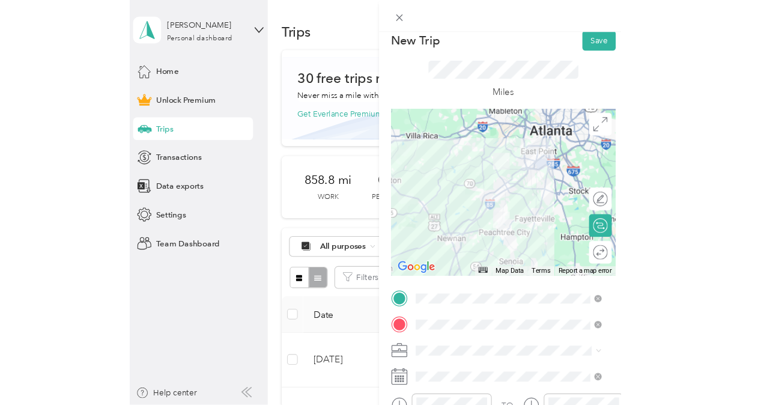
scroll to position [0, 0]
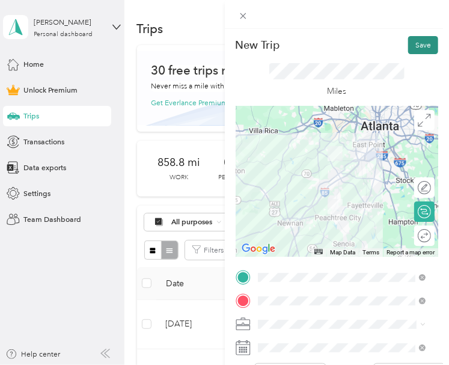
click at [415, 45] on button "Save" at bounding box center [423, 45] width 30 height 18
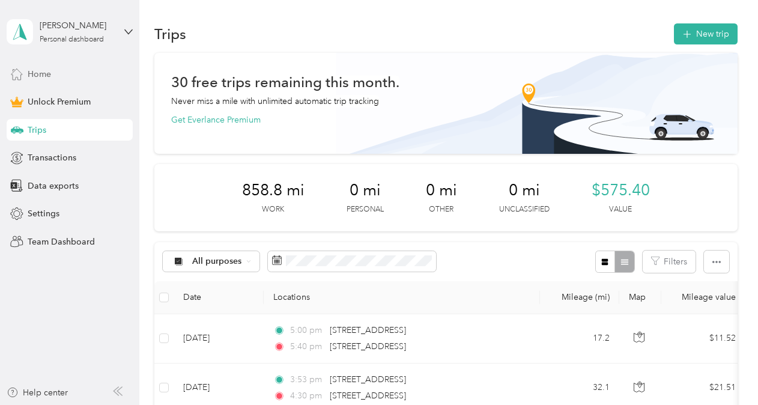
click at [37, 77] on span "Home" at bounding box center [39, 74] width 23 height 13
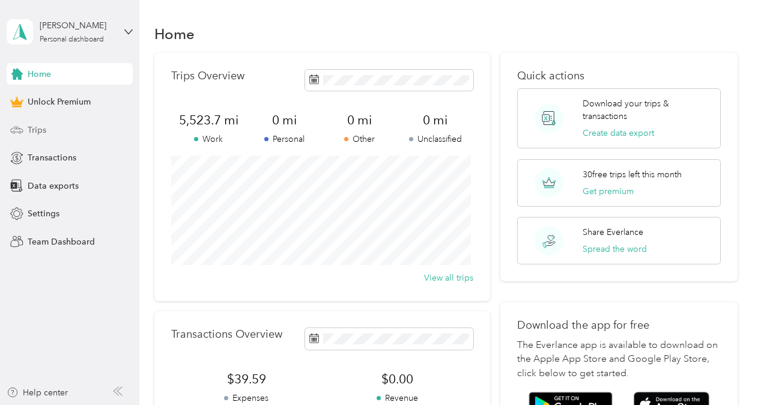
click at [37, 133] on span "Trips" at bounding box center [37, 130] width 19 height 13
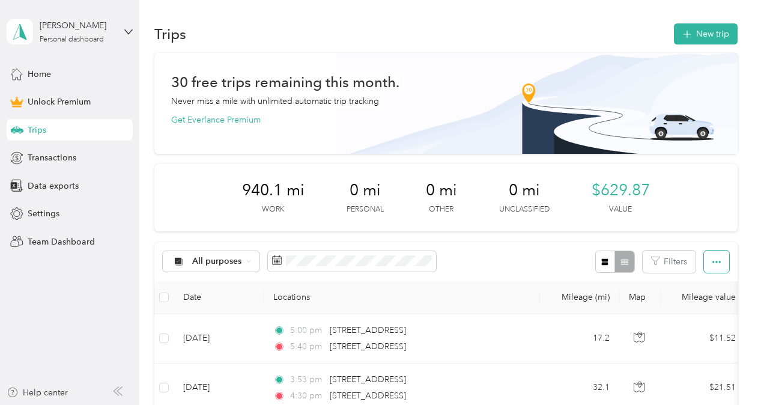
click at [712, 262] on icon "button" at bounding box center [716, 262] width 8 height 2
click at [702, 302] on span "Export" at bounding box center [696, 305] width 25 height 10
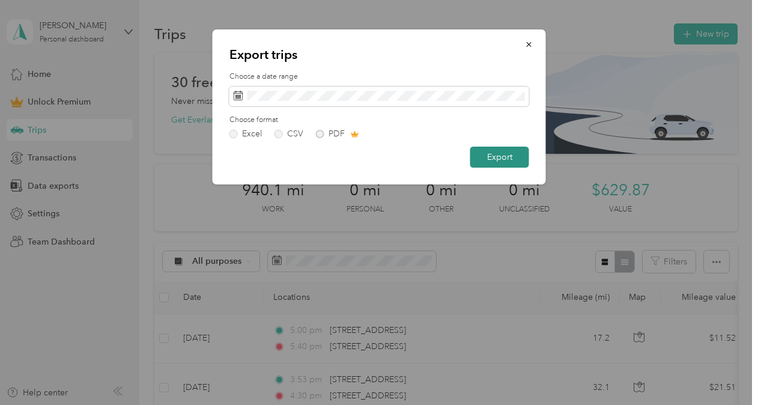
click at [502, 160] on button "Export" at bounding box center [499, 157] width 59 height 21
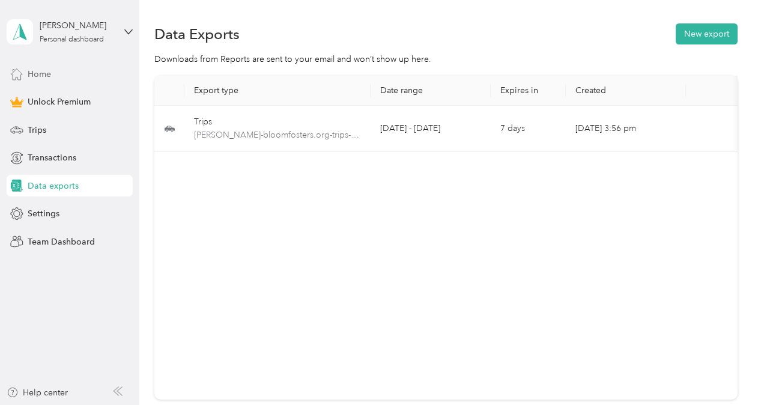
click at [30, 73] on span "Home" at bounding box center [39, 74] width 23 height 13
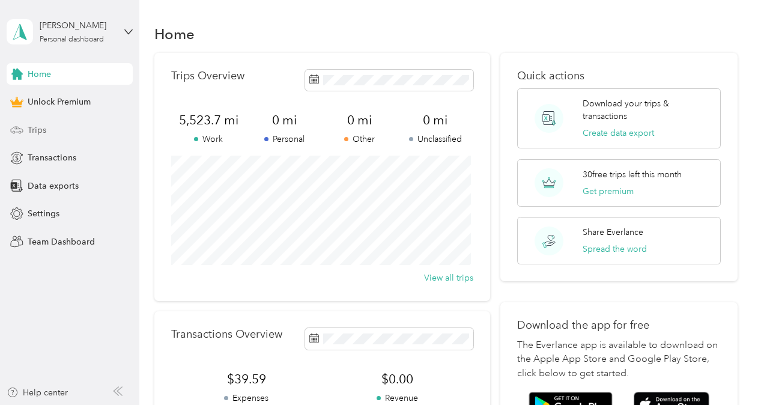
click at [37, 126] on span "Trips" at bounding box center [37, 130] width 19 height 13
